Goal: Task Accomplishment & Management: Use online tool/utility

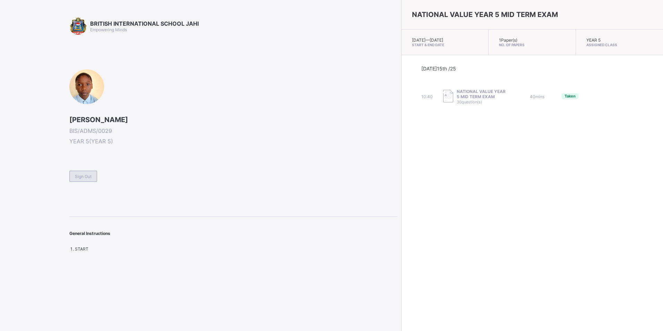
click at [89, 176] on span "Sign Out" at bounding box center [83, 176] width 17 height 5
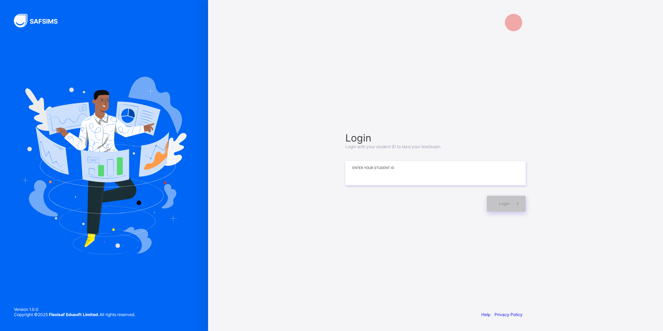
drag, startPoint x: 469, startPoint y: 170, endPoint x: 477, endPoint y: 163, distance: 10.1
click at [470, 169] on input at bounding box center [435, 173] width 180 height 24
type input "*"
type input "**********"
click at [545, 281] on div "**********" at bounding box center [435, 165] width 455 height 331
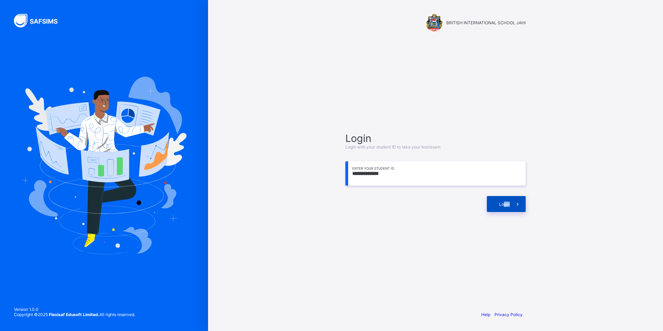
drag, startPoint x: 505, startPoint y: 207, endPoint x: 513, endPoint y: 203, distance: 8.7
click at [513, 203] on div "Login" at bounding box center [506, 204] width 39 height 16
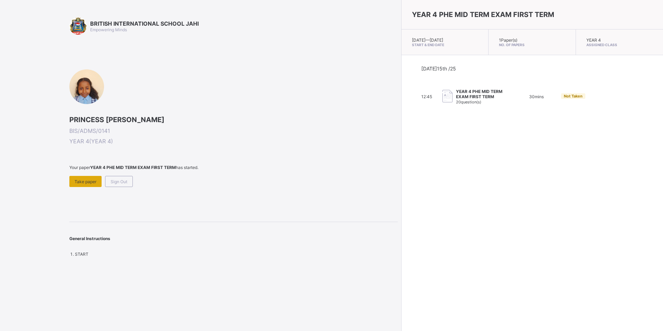
click at [88, 182] on span "Take paper" at bounding box center [86, 181] width 22 height 5
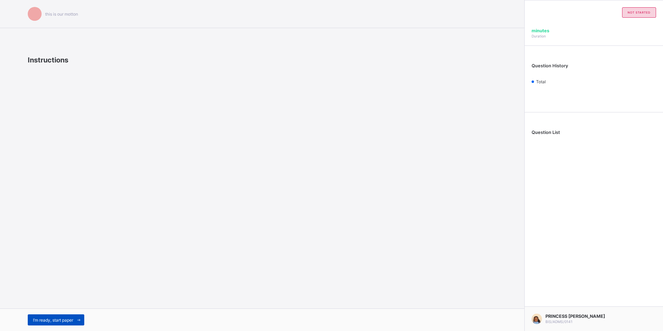
click at [59, 318] on span "I’m ready, start paper" at bounding box center [53, 319] width 40 height 5
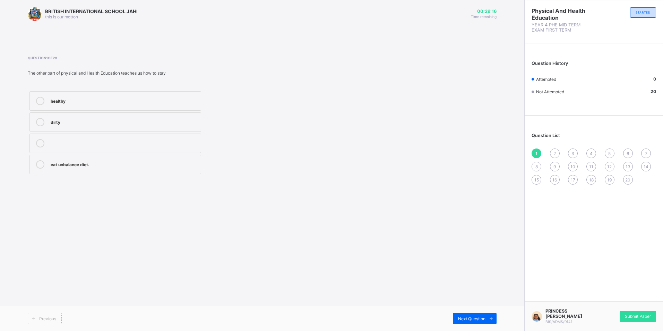
click at [147, 103] on div "healthy" at bounding box center [124, 100] width 147 height 7
click at [459, 318] on span "Next Question" at bounding box center [471, 318] width 27 height 5
click at [538, 153] on div "1" at bounding box center [537, 153] width 10 height 10
click at [145, 102] on div "healthy" at bounding box center [124, 100] width 147 height 7
click at [478, 319] on span "Next Question" at bounding box center [471, 318] width 27 height 5
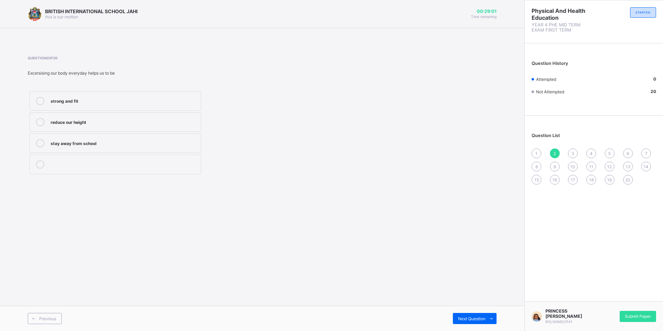
click at [533, 150] on div "1" at bounding box center [537, 153] width 10 height 10
drag, startPoint x: 132, startPoint y: 99, endPoint x: 138, endPoint y: 101, distance: 6.5
click at [133, 99] on div "healthy" at bounding box center [124, 100] width 147 height 7
click at [555, 154] on span "2" at bounding box center [555, 153] width 2 height 5
click at [535, 154] on div "1" at bounding box center [537, 153] width 10 height 10
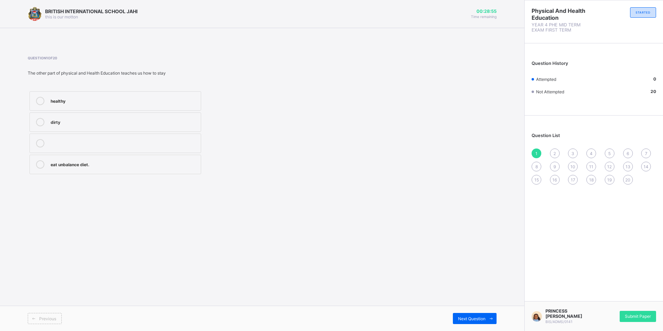
click at [180, 97] on div "healthy" at bounding box center [124, 100] width 147 height 7
click at [484, 316] on span "Next Question" at bounding box center [471, 318] width 27 height 5
click at [76, 102] on div "strong and fit" at bounding box center [124, 100] width 147 height 7
click at [472, 316] on span "Next Question" at bounding box center [471, 318] width 27 height 5
click at [77, 117] on label "fit and healthy" at bounding box center [115, 121] width 172 height 19
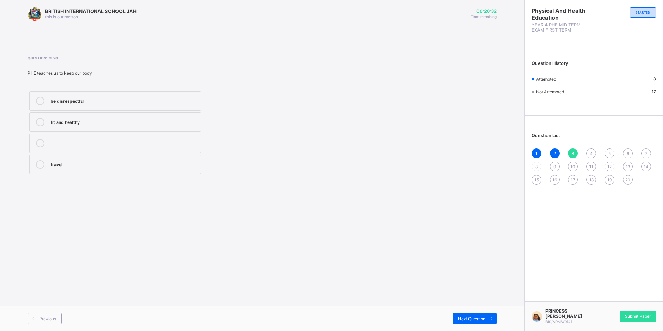
drag, startPoint x: 472, startPoint y: 317, endPoint x: 461, endPoint y: 308, distance: 14.6
click at [472, 316] on span "Next Question" at bounding box center [471, 318] width 27 height 5
click at [151, 162] on div "physical and Health Education" at bounding box center [124, 163] width 147 height 7
click at [461, 315] on div "Next Question" at bounding box center [475, 318] width 44 height 11
click at [591, 155] on span "4" at bounding box center [591, 153] width 3 height 5
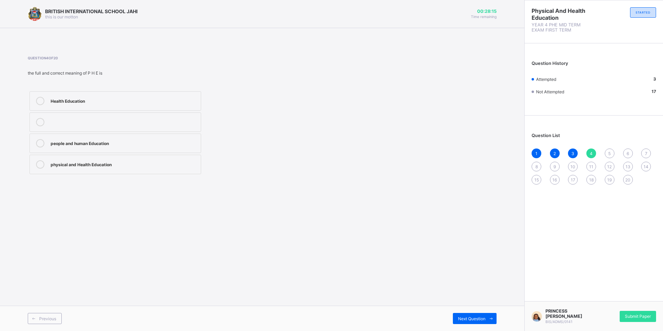
click at [118, 160] on label "physical and Health Education" at bounding box center [115, 164] width 172 height 19
click at [482, 315] on div "Next Question" at bounding box center [475, 318] width 44 height 11
click at [588, 151] on div "4" at bounding box center [592, 153] width 10 height 10
click at [110, 166] on div "physical and Health Education" at bounding box center [124, 163] width 147 height 7
click at [467, 317] on div "Next Question" at bounding box center [475, 318] width 44 height 11
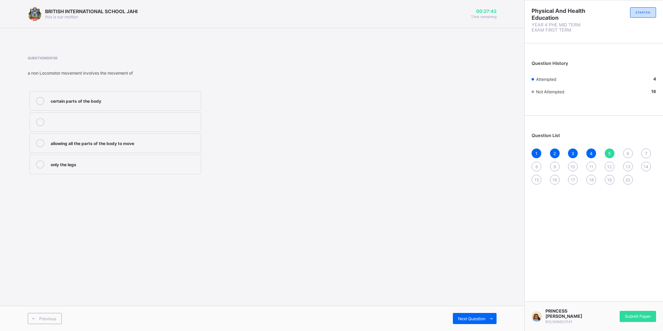
click at [187, 91] on label "certain parts of the body" at bounding box center [115, 100] width 172 height 19
click at [487, 322] on span at bounding box center [491, 318] width 11 height 11
click at [609, 156] on span "5" at bounding box center [609, 153] width 2 height 5
drag, startPoint x: 178, startPoint y: 104, endPoint x: 263, endPoint y: 126, distance: 87.4
click at [180, 104] on div "certain parts of the body" at bounding box center [124, 101] width 147 height 8
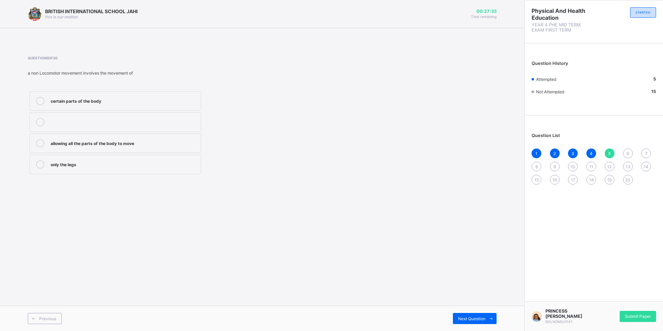
click at [628, 149] on div "6" at bounding box center [628, 153] width 10 height 10
click at [176, 169] on label "all the parts" at bounding box center [115, 164] width 172 height 19
click at [472, 314] on div "Next Question" at bounding box center [475, 318] width 44 height 11
click at [174, 100] on div "first aid" at bounding box center [124, 100] width 147 height 7
click at [626, 149] on div "6" at bounding box center [628, 153] width 10 height 10
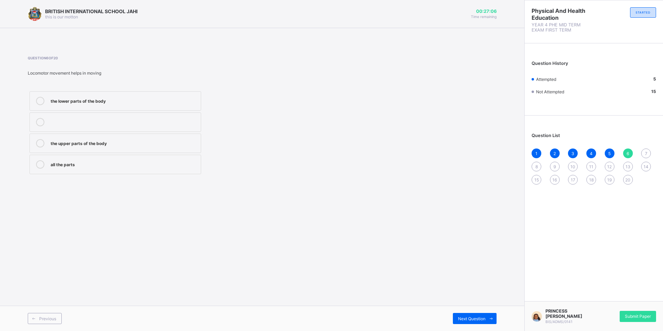
click at [123, 168] on div "all the parts" at bounding box center [124, 164] width 147 height 8
click at [467, 318] on span "Next Question" at bounding box center [471, 318] width 27 height 5
click at [630, 151] on div "6" at bounding box center [628, 153] width 10 height 10
click at [178, 161] on div "all the parts" at bounding box center [124, 163] width 147 height 7
click at [468, 316] on span "Next Question" at bounding box center [471, 318] width 27 height 5
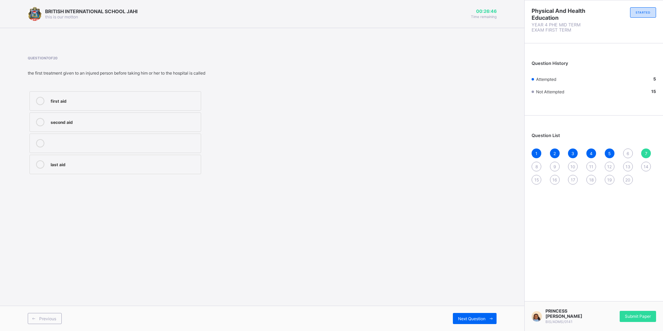
click at [630, 153] on div "6" at bounding box center [628, 153] width 10 height 10
click at [73, 164] on div "all the parts" at bounding box center [124, 163] width 147 height 7
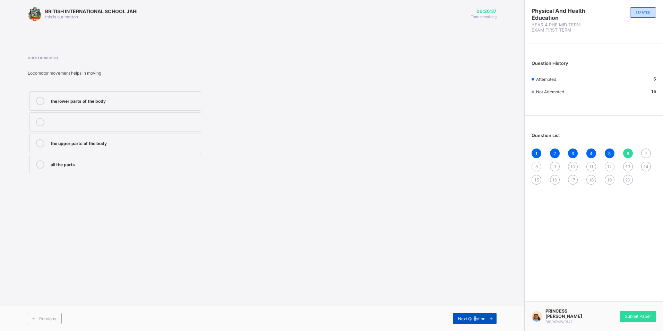
click at [475, 315] on div "Next Question" at bounding box center [475, 318] width 44 height 11
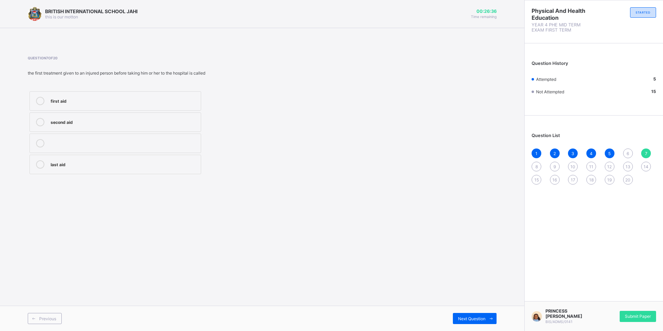
drag, startPoint x: 475, startPoint y: 315, endPoint x: 588, endPoint y: 195, distance: 165.6
click at [588, 195] on div "Physical And Health Education YEAR 4 PHE MID TERM EXAM FIRST TERM STARTED Quest…" at bounding box center [593, 165] width 139 height 331
click at [625, 151] on div "6" at bounding box center [628, 153] width 10 height 10
click at [185, 158] on label "all the parts" at bounding box center [115, 164] width 172 height 19
click at [644, 150] on div "7" at bounding box center [646, 153] width 10 height 10
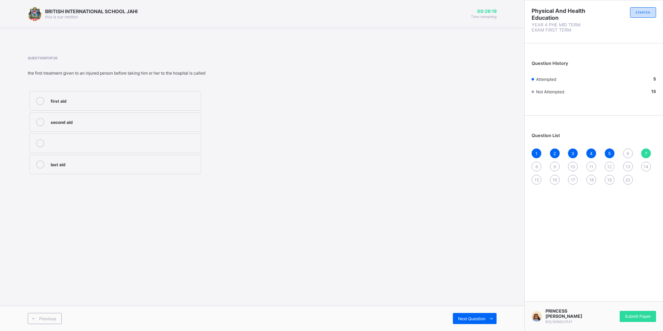
click at [629, 153] on span "6" at bounding box center [628, 153] width 2 height 5
click at [197, 164] on div "all the parts" at bounding box center [124, 163] width 147 height 7
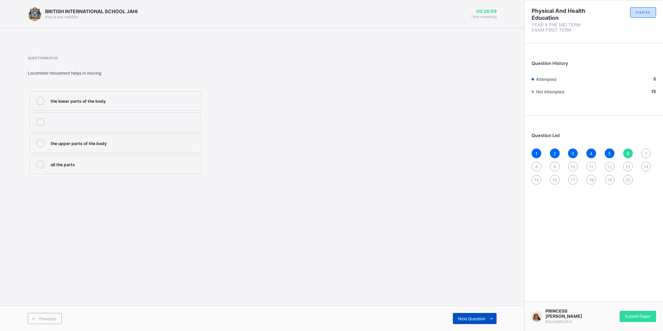
click at [472, 313] on div "Next Question" at bounding box center [475, 318] width 44 height 11
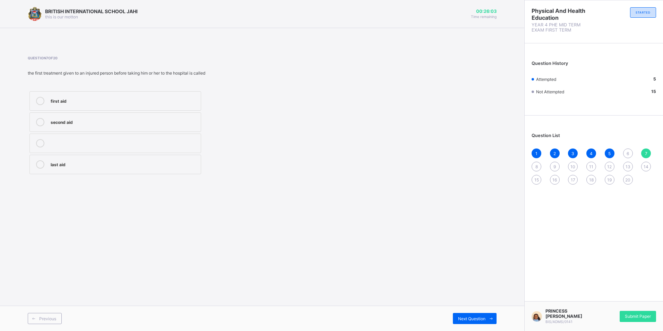
click at [626, 151] on div "6" at bounding box center [628, 153] width 10 height 10
click at [97, 170] on label "all the parts" at bounding box center [115, 164] width 172 height 19
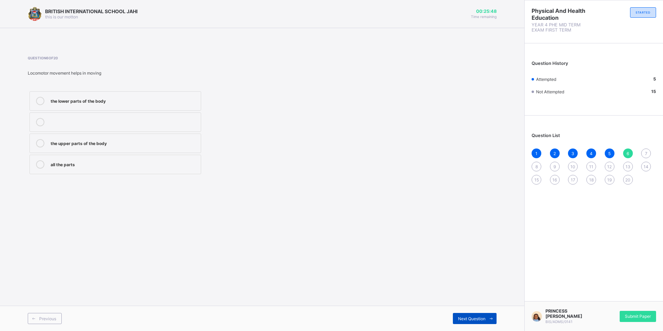
click at [469, 315] on div "Next Question" at bounding box center [475, 318] width 44 height 11
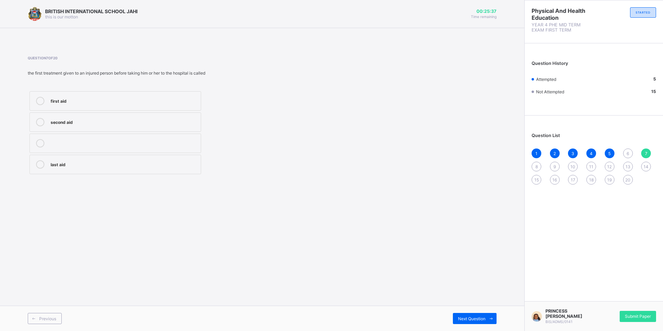
click at [627, 152] on span "6" at bounding box center [628, 153] width 2 height 5
click at [167, 159] on label "all the parts" at bounding box center [115, 164] width 172 height 19
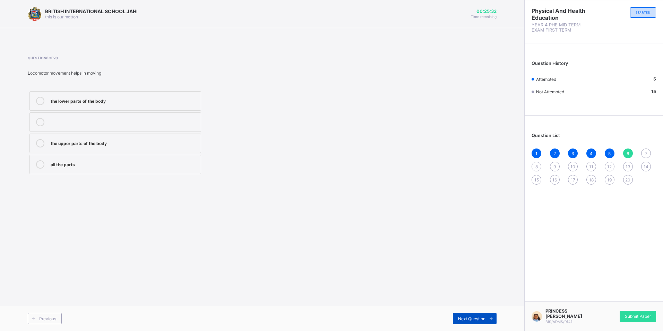
click at [490, 318] on icon at bounding box center [491, 318] width 5 height 5
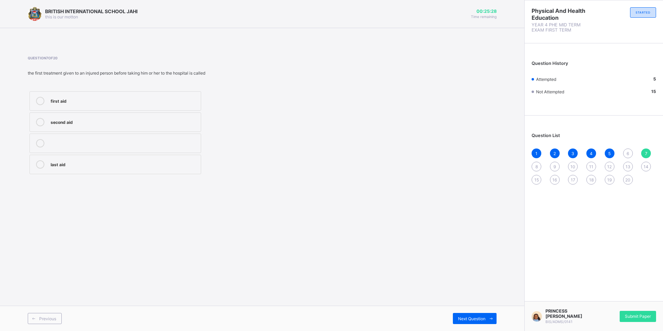
click at [622, 150] on div "1 2 3 4 5 6 7 8 9 10 11 12 13 14 15 16 17 18 19 20" at bounding box center [594, 166] width 125 height 36
click at [627, 148] on div "6" at bounding box center [628, 153] width 10 height 10
click at [167, 166] on div "all the parts" at bounding box center [124, 163] width 147 height 7
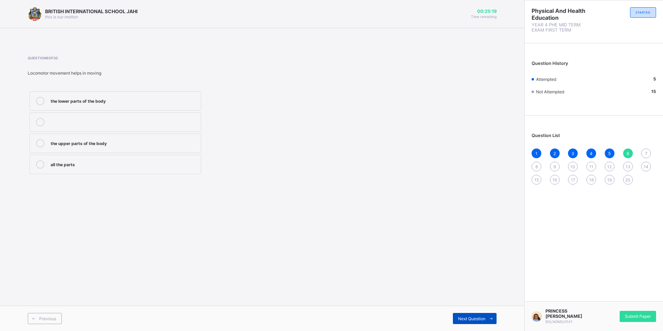
click at [472, 323] on div "Next Question" at bounding box center [475, 318] width 44 height 11
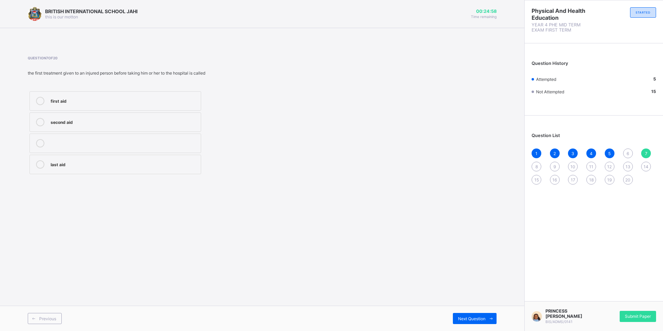
click at [624, 151] on div "6" at bounding box center [628, 153] width 10 height 10
click at [66, 166] on div "all the parts" at bounding box center [124, 163] width 147 height 7
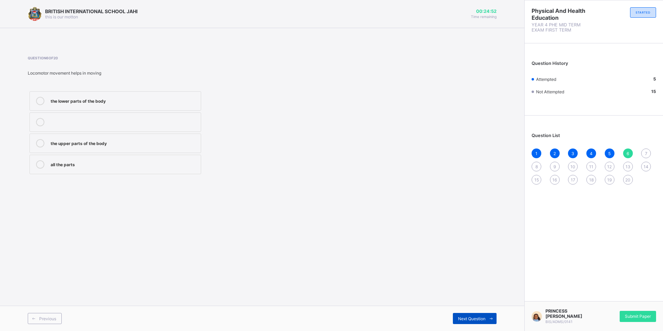
click at [468, 319] on span "Next Question" at bounding box center [471, 318] width 27 height 5
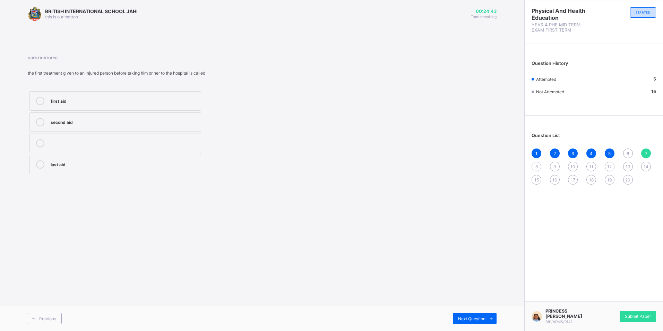
click at [162, 95] on label "first aid" at bounding box center [115, 100] width 172 height 19
click at [469, 322] on div "Next Question" at bounding box center [475, 318] width 44 height 11
click at [50, 112] on div "pulling moving pushing" at bounding box center [115, 132] width 175 height 86
click at [62, 115] on label "pulling" at bounding box center [115, 121] width 172 height 19
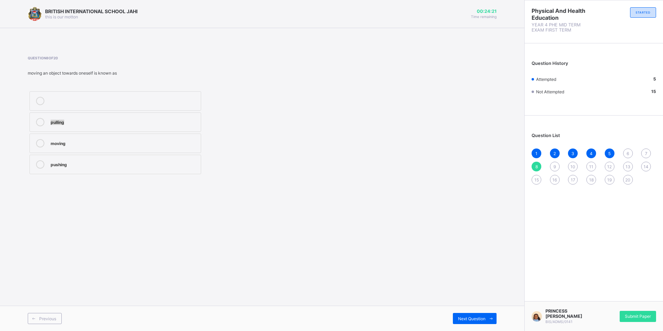
click at [62, 115] on label "pulling" at bounding box center [115, 121] width 172 height 19
click at [194, 120] on div "pulling" at bounding box center [124, 121] width 147 height 7
click at [478, 318] on span "Next Question" at bounding box center [471, 318] width 27 height 5
click at [628, 152] on span "6" at bounding box center [628, 153] width 2 height 5
click at [468, 316] on span "Next Question" at bounding box center [471, 318] width 27 height 5
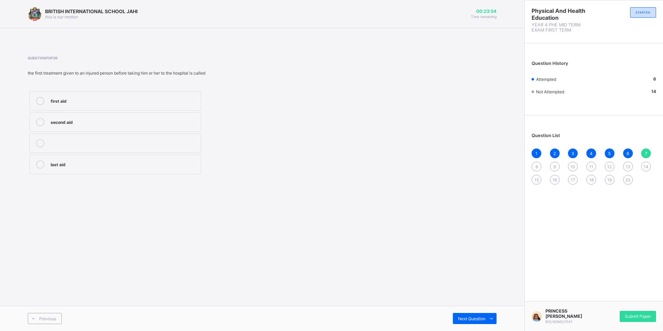
click at [140, 95] on label "first aid" at bounding box center [115, 100] width 172 height 19
click at [471, 318] on span "Next Question" at bounding box center [471, 318] width 27 height 5
click at [139, 121] on div "pulling" at bounding box center [124, 121] width 147 height 7
click at [473, 314] on div "Next Question" at bounding box center [475, 318] width 44 height 11
click at [186, 145] on div "pushing" at bounding box center [124, 142] width 147 height 7
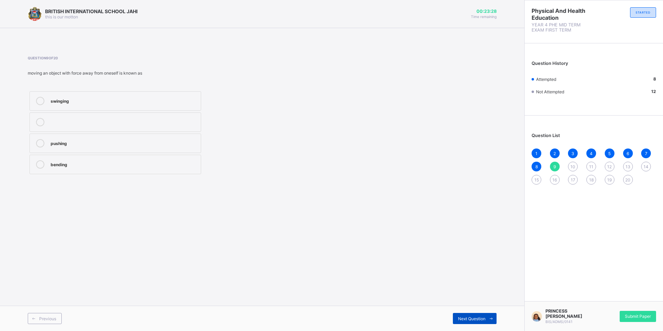
click at [468, 321] on span "Next Question" at bounding box center [471, 318] width 27 height 5
click at [556, 167] on span "9" at bounding box center [555, 166] width 2 height 5
click at [139, 145] on div "pushing" at bounding box center [124, 142] width 147 height 7
click at [480, 311] on div "Previous Next Question" at bounding box center [262, 318] width 524 height 25
click at [477, 317] on span "Next Question" at bounding box center [471, 318] width 27 height 5
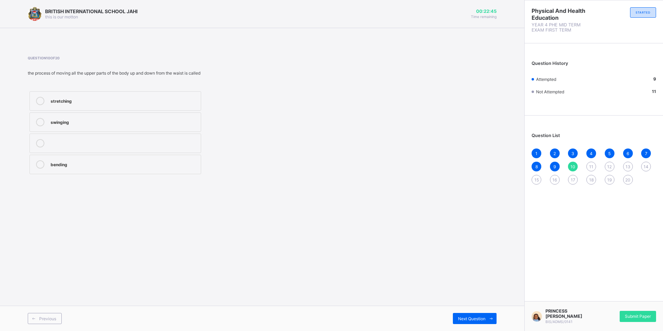
click at [186, 104] on div "stretching" at bounding box center [124, 101] width 147 height 8
click at [123, 173] on label "bending" at bounding box center [115, 164] width 172 height 19
click at [479, 313] on div "Next Question" at bounding box center [475, 318] width 44 height 11
click at [117, 144] on div "stretching" at bounding box center [124, 142] width 147 height 7
click at [474, 319] on span "Next Question" at bounding box center [471, 318] width 27 height 5
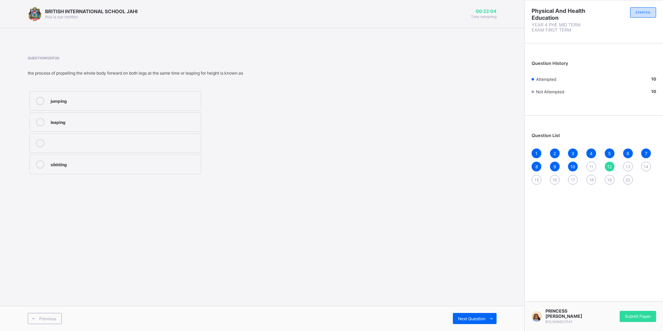
click at [595, 166] on div "11" at bounding box center [592, 167] width 10 height 10
click at [180, 152] on label "stretching" at bounding box center [115, 143] width 172 height 19
click at [473, 319] on span "Next Question" at bounding box center [471, 318] width 27 height 5
click at [170, 169] on label "slidding" at bounding box center [115, 164] width 172 height 19
click at [474, 316] on span "Next Question" at bounding box center [471, 318] width 27 height 5
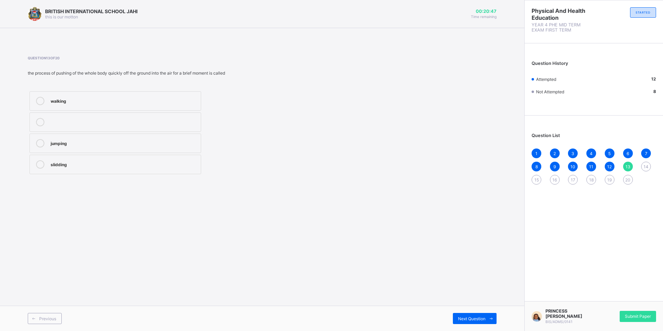
click at [195, 152] on label "jumping" at bounding box center [115, 143] width 172 height 19
click at [473, 321] on div "Next Question" at bounding box center [475, 318] width 44 height 11
click at [182, 134] on label "slidding" at bounding box center [115, 143] width 172 height 19
click at [478, 316] on span "Next Question" at bounding box center [471, 318] width 27 height 5
click at [193, 123] on div "running" at bounding box center [124, 121] width 147 height 7
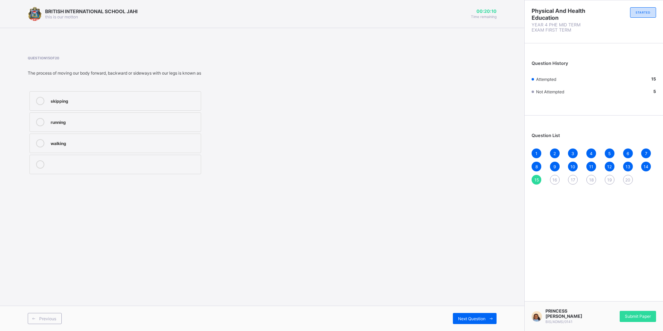
click at [140, 135] on label "walking" at bounding box center [115, 143] width 172 height 19
click at [474, 316] on span "Next Question" at bounding box center [471, 318] width 27 height 5
click at [118, 166] on div "Running" at bounding box center [124, 163] width 147 height 7
click at [477, 319] on span "Next Question" at bounding box center [471, 318] width 27 height 5
click at [86, 159] on label "stretching" at bounding box center [115, 164] width 172 height 19
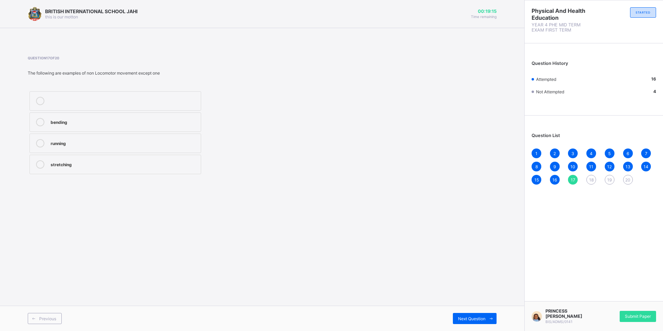
click at [195, 146] on div "running" at bounding box center [124, 143] width 147 height 8
click at [465, 321] on div "Next Question" at bounding box center [475, 318] width 44 height 11
click at [147, 164] on div "Stretching" at bounding box center [124, 163] width 147 height 7
click at [456, 317] on div "Next Question" at bounding box center [475, 318] width 44 height 11
click at [112, 97] on div "Locomotor movement" at bounding box center [124, 100] width 147 height 7
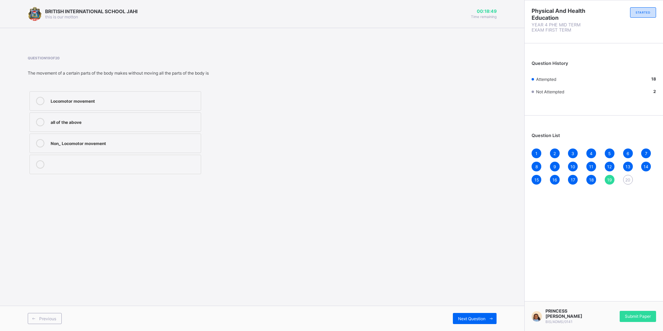
click at [126, 141] on div "Non_ Locomotor movement" at bounding box center [124, 142] width 147 height 7
click at [473, 319] on span "Next Question" at bounding box center [471, 318] width 27 height 5
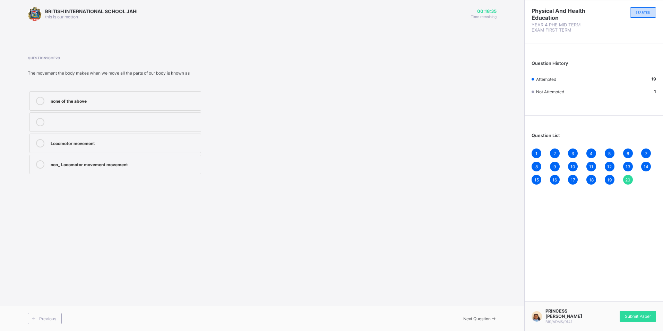
click at [160, 143] on div "Locomotor movement" at bounding box center [124, 142] width 147 height 7
click at [655, 311] on div "Submit Paper" at bounding box center [638, 316] width 36 height 11
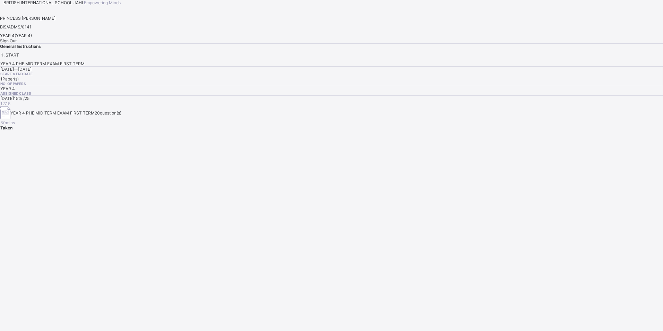
click at [17, 43] on span "Sign Out" at bounding box center [8, 40] width 17 height 5
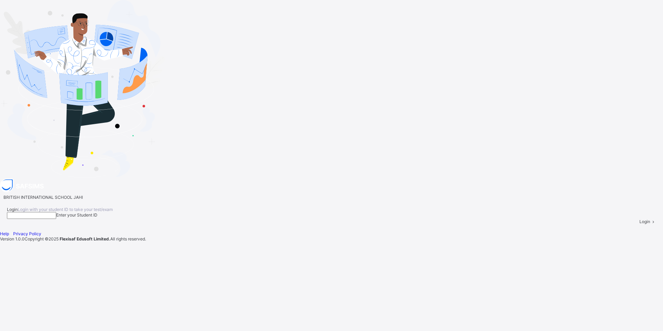
click at [56, 212] on input at bounding box center [31, 215] width 49 height 7
type input "**********"
click at [640, 219] on span "Login" at bounding box center [645, 221] width 11 height 5
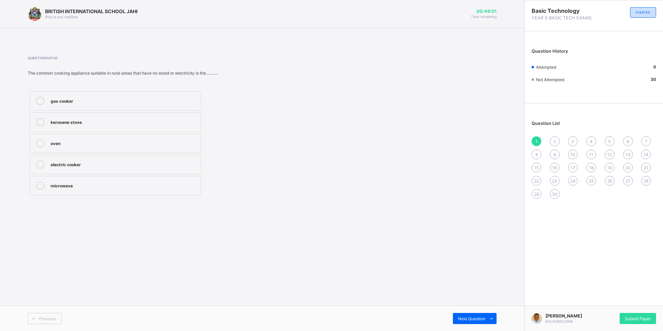
drag, startPoint x: 118, startPoint y: 102, endPoint x: -1, endPoint y: 226, distance: 172.0
drag, startPoint x: -1, startPoint y: 226, endPoint x: 217, endPoint y: 172, distance: 225.1
click at [217, 172] on div "gas cooker kerosene stove oven electric cooker microwave" at bounding box center [174, 143] width 292 height 108
